Goal: Transaction & Acquisition: Purchase product/service

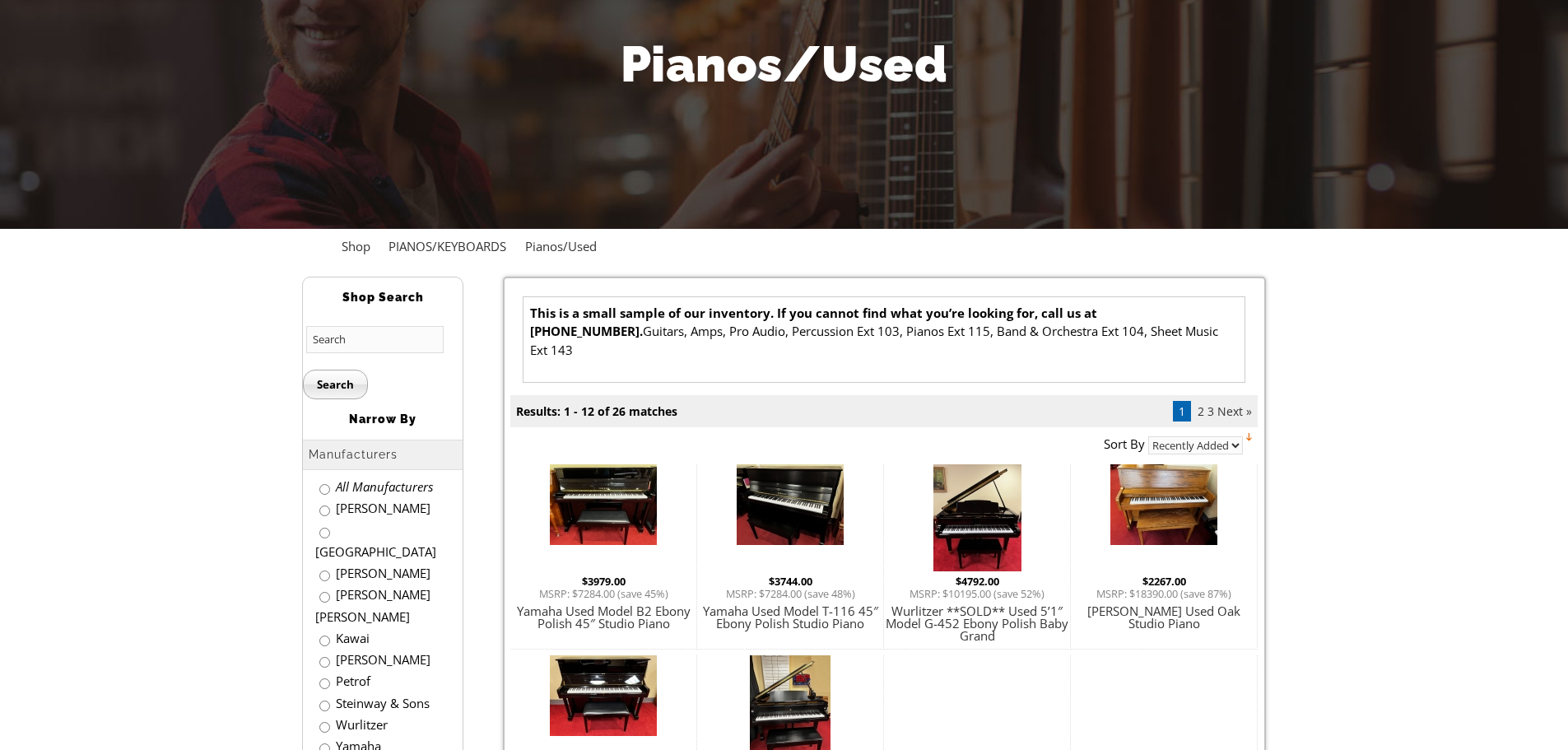
scroll to position [247, 0]
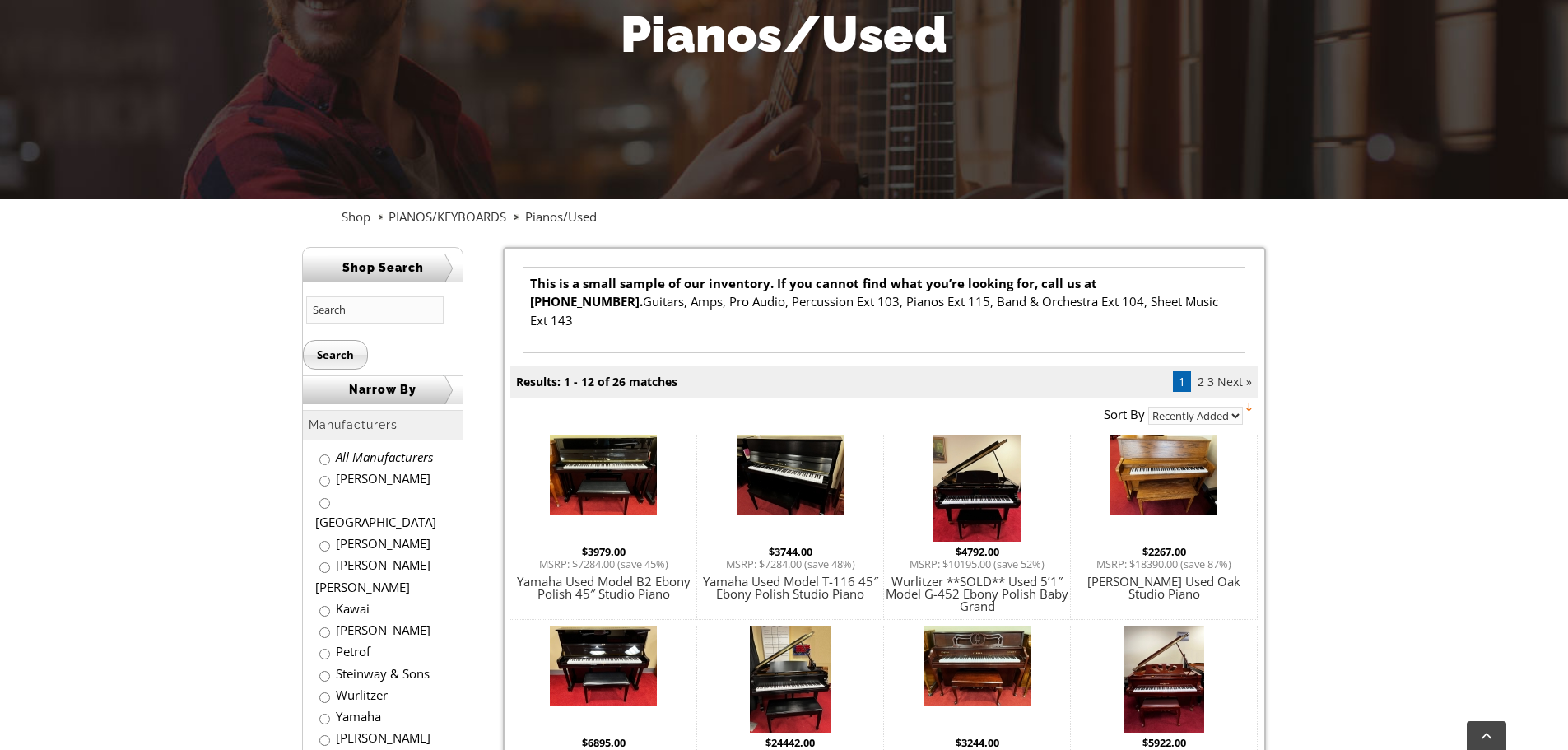
click at [1235, 407] on select "Recently Added Name Our Price" at bounding box center [1195, 416] width 94 height 18
select select "/?order=price"
click at [1148, 407] on select "Recently Added Name Our Price" at bounding box center [1195, 416] width 94 height 18
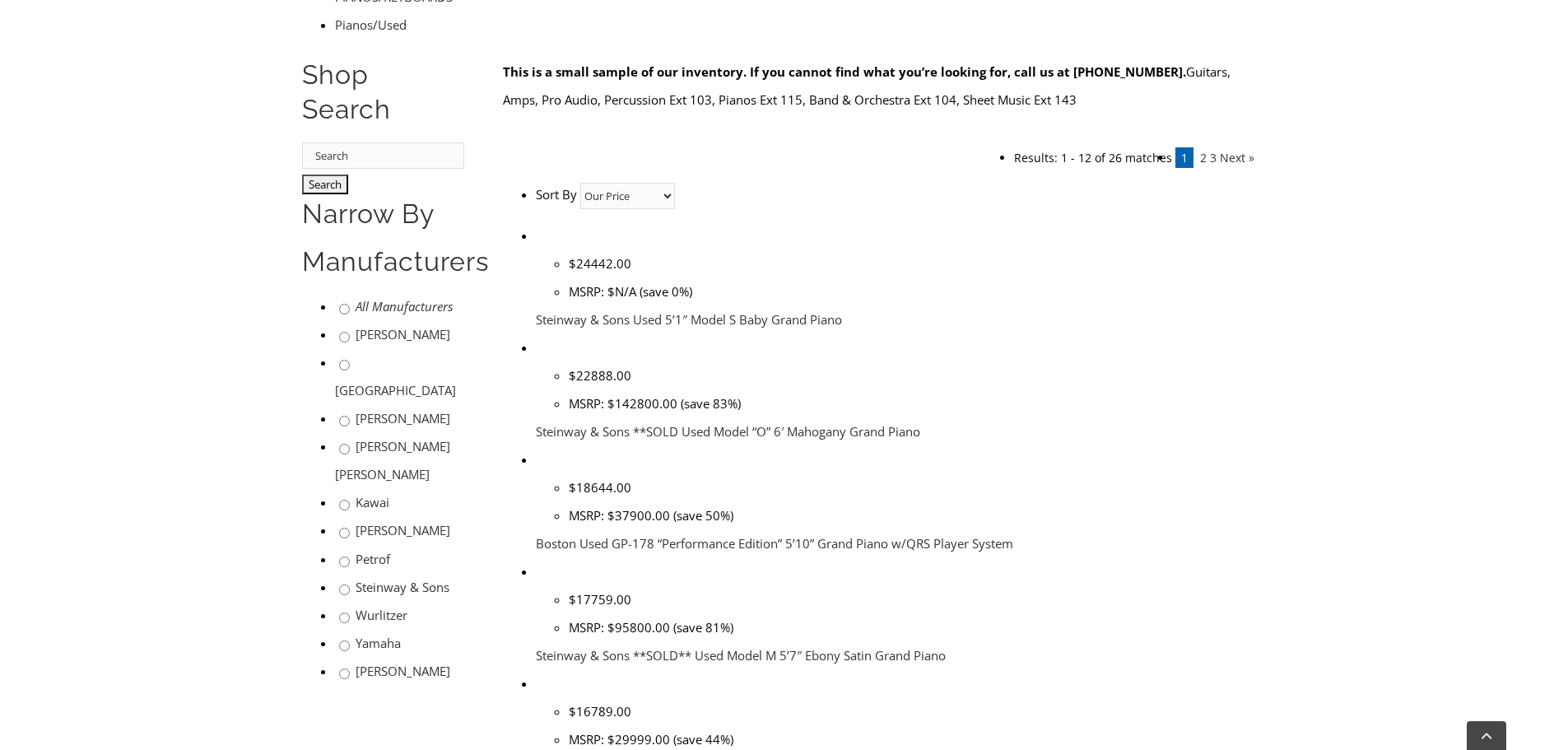
scroll to position [247, 0]
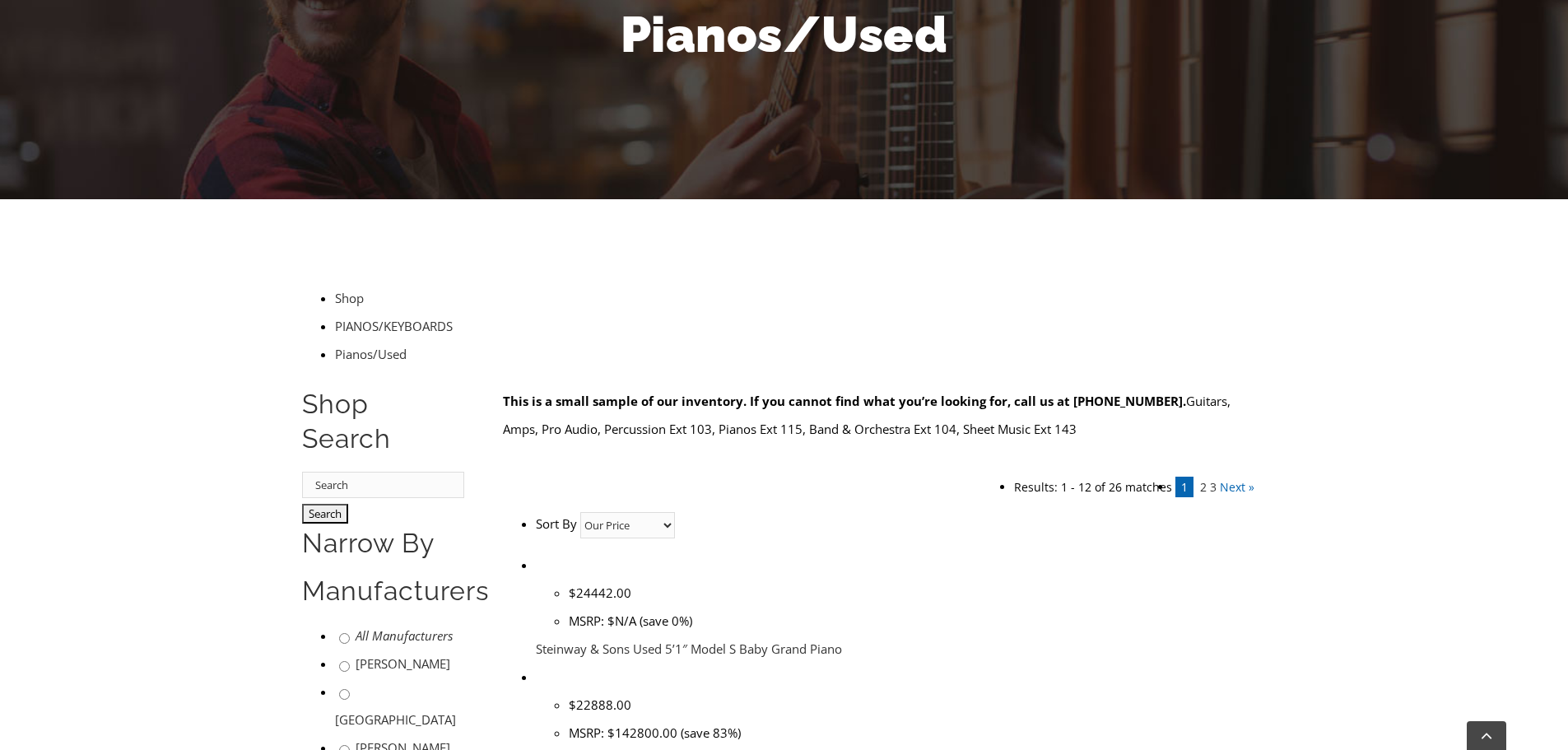
click at [1233, 480] on link "Next »" at bounding box center [1237, 487] width 35 height 16
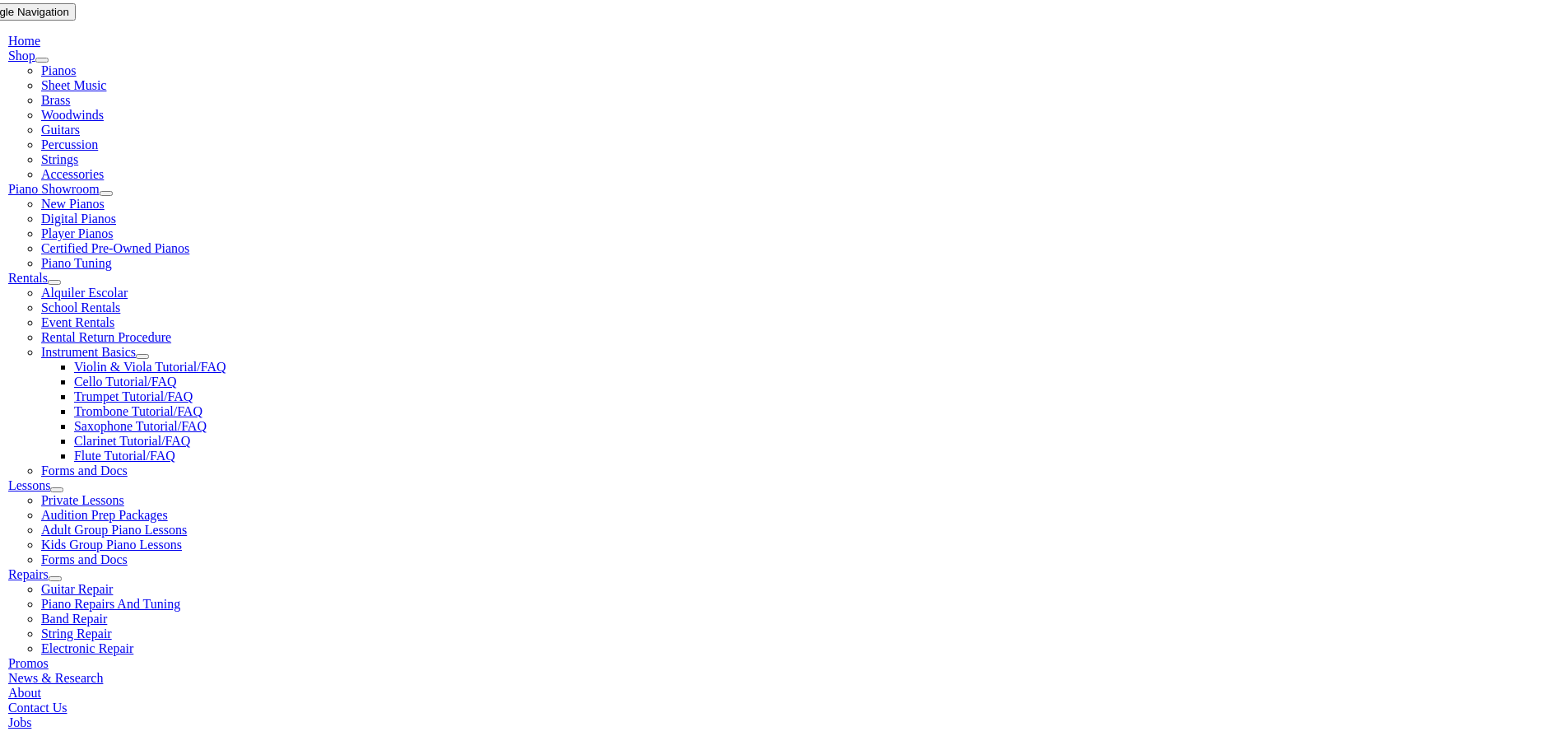
scroll to position [329, 0]
